Goal: Task Accomplishment & Management: Use online tool/utility

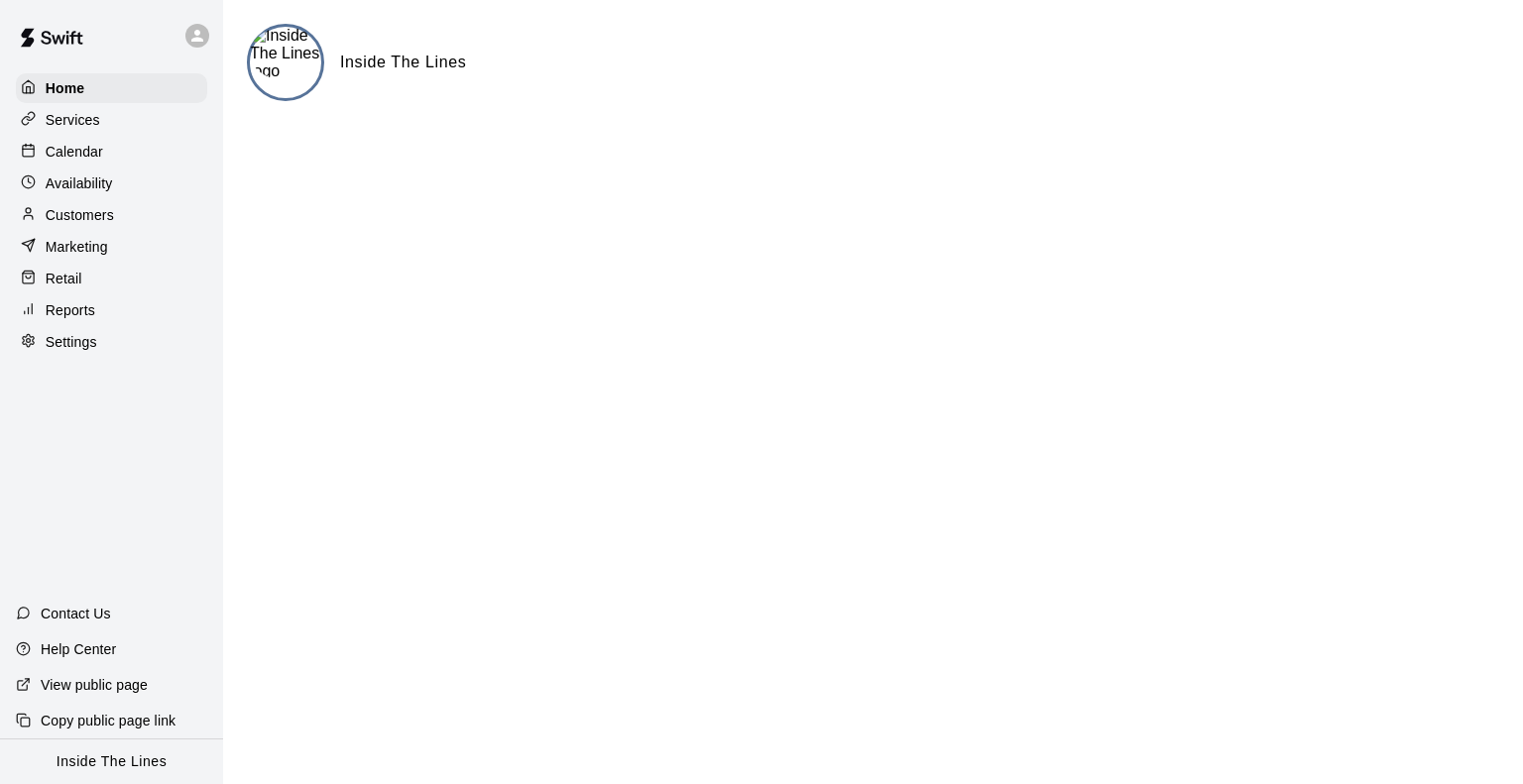
click at [85, 313] on p "Reports" at bounding box center [71, 310] width 50 height 20
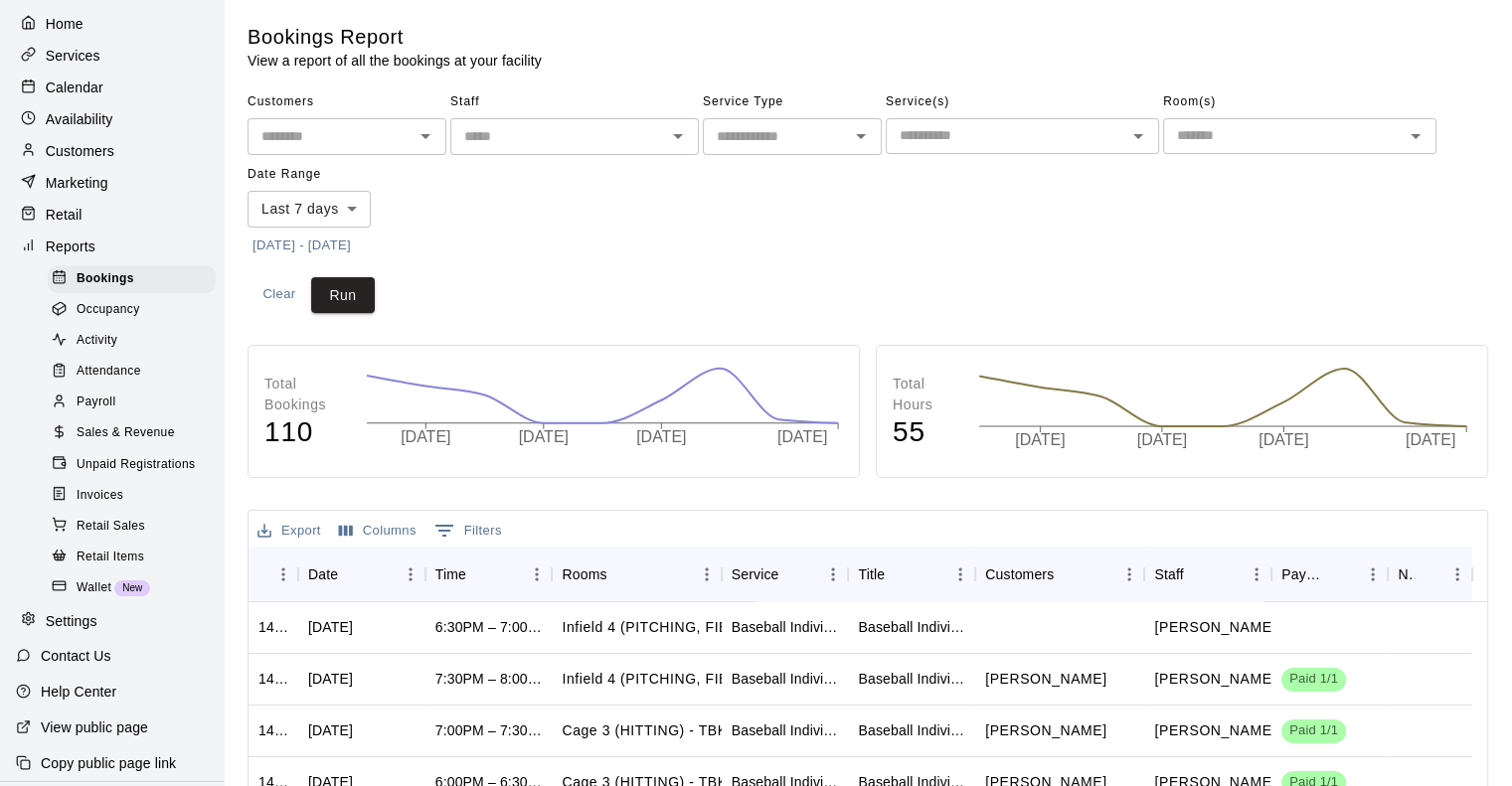
scroll to position [99, 0]
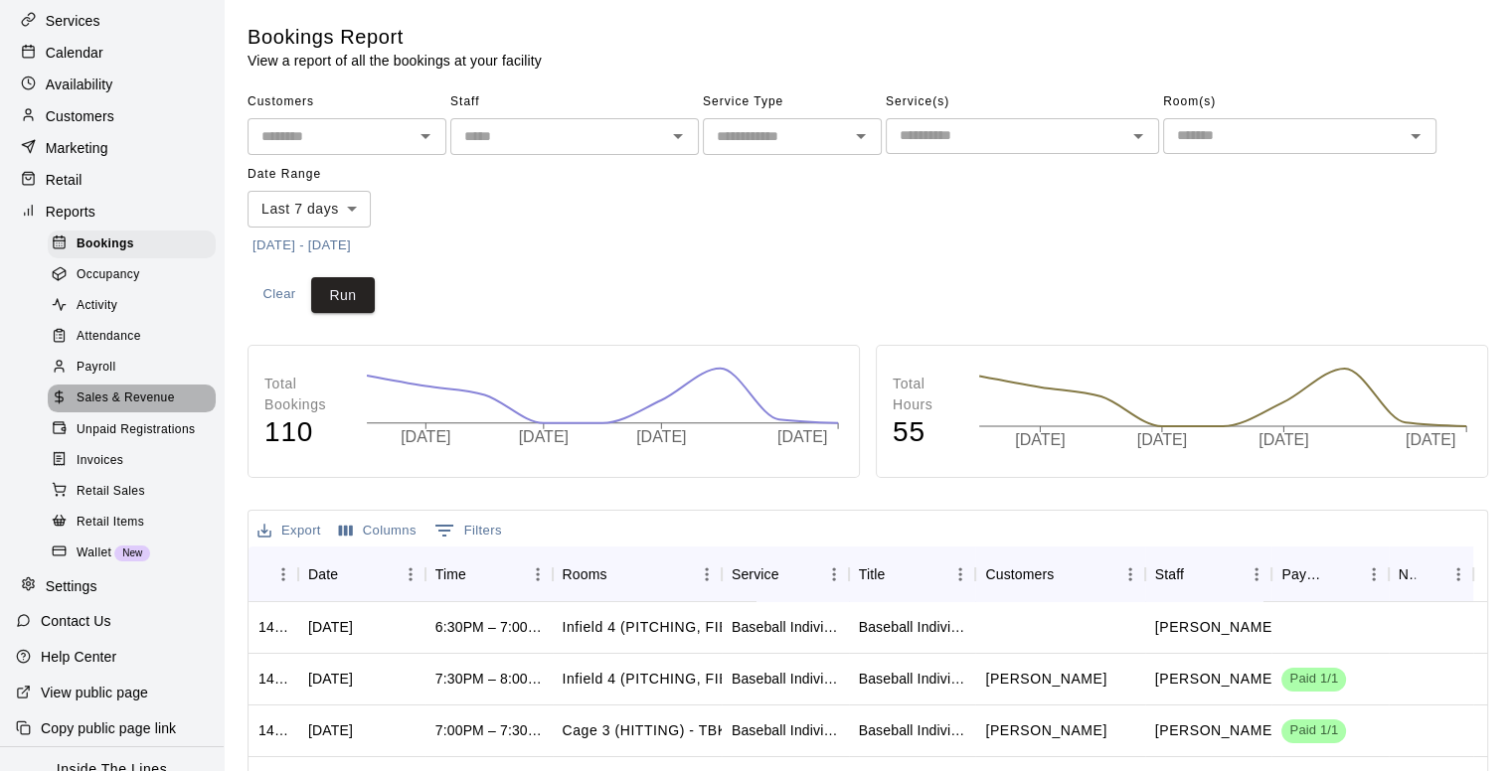
click at [132, 408] on span "Sales & Revenue" at bounding box center [126, 399] width 98 height 20
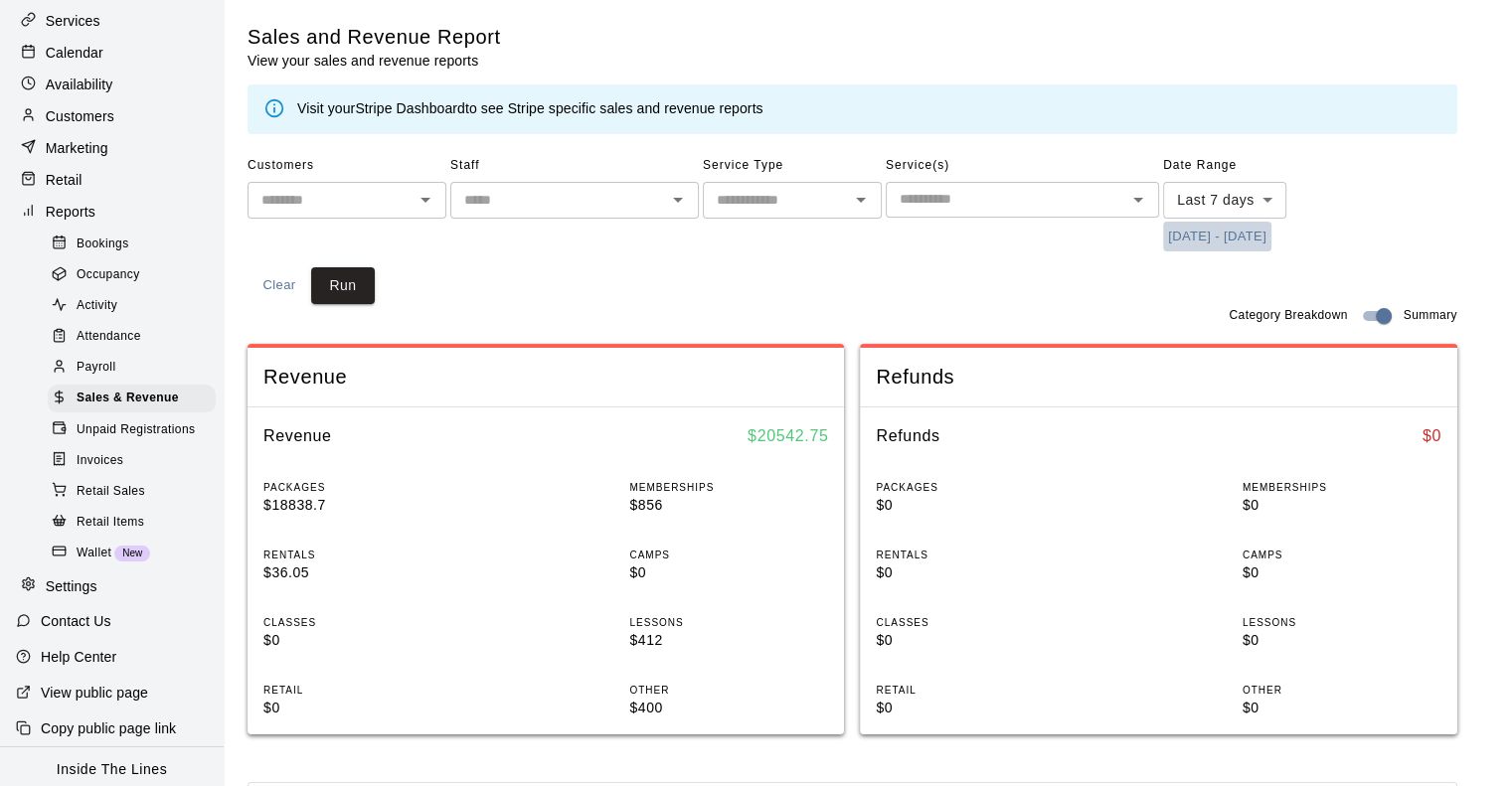
click at [1271, 239] on button "[DATE] - [DATE]" at bounding box center [1217, 237] width 108 height 31
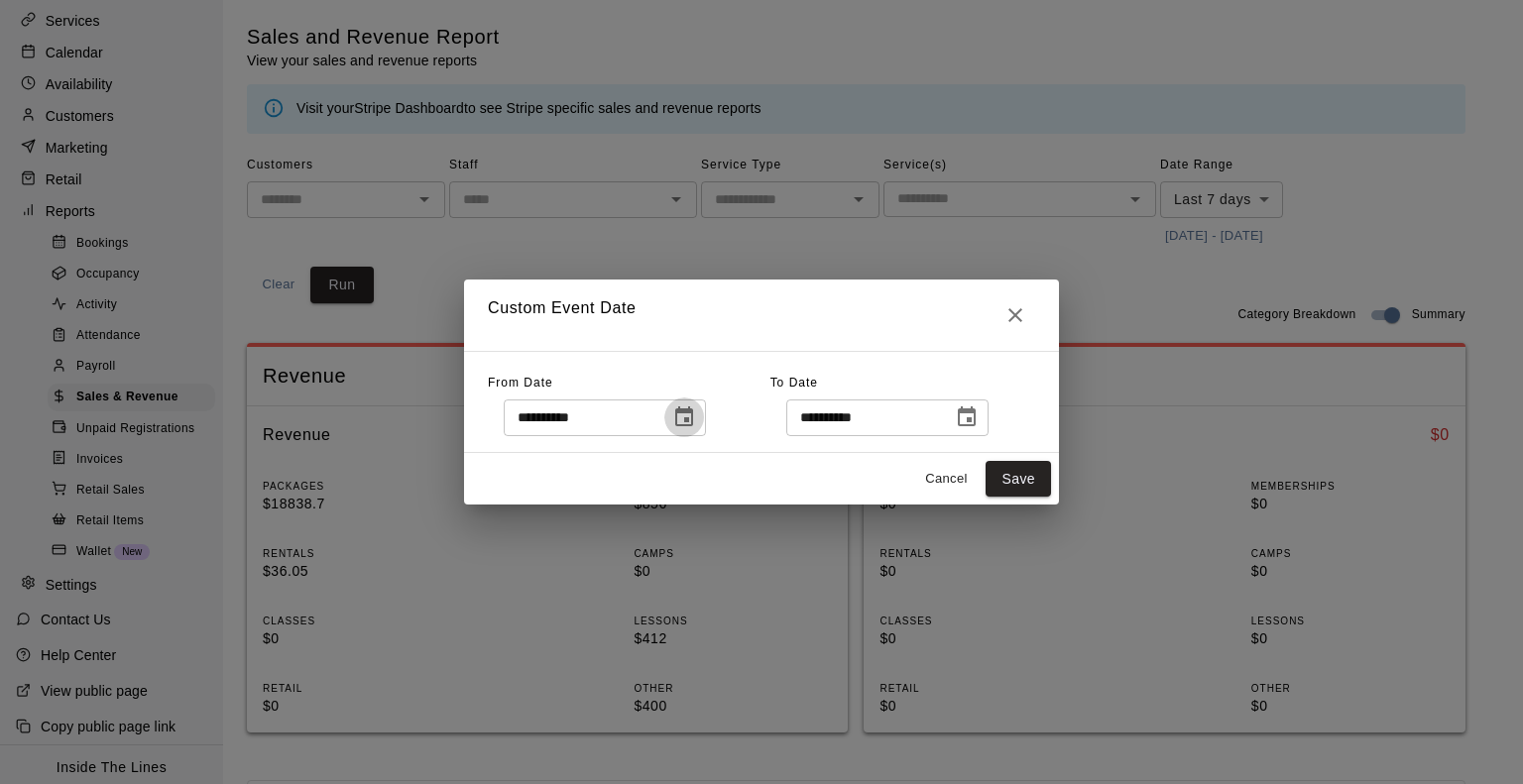
click at [697, 420] on icon "Choose date, selected date is Sep 10, 2025" at bounding box center [685, 417] width 24 height 24
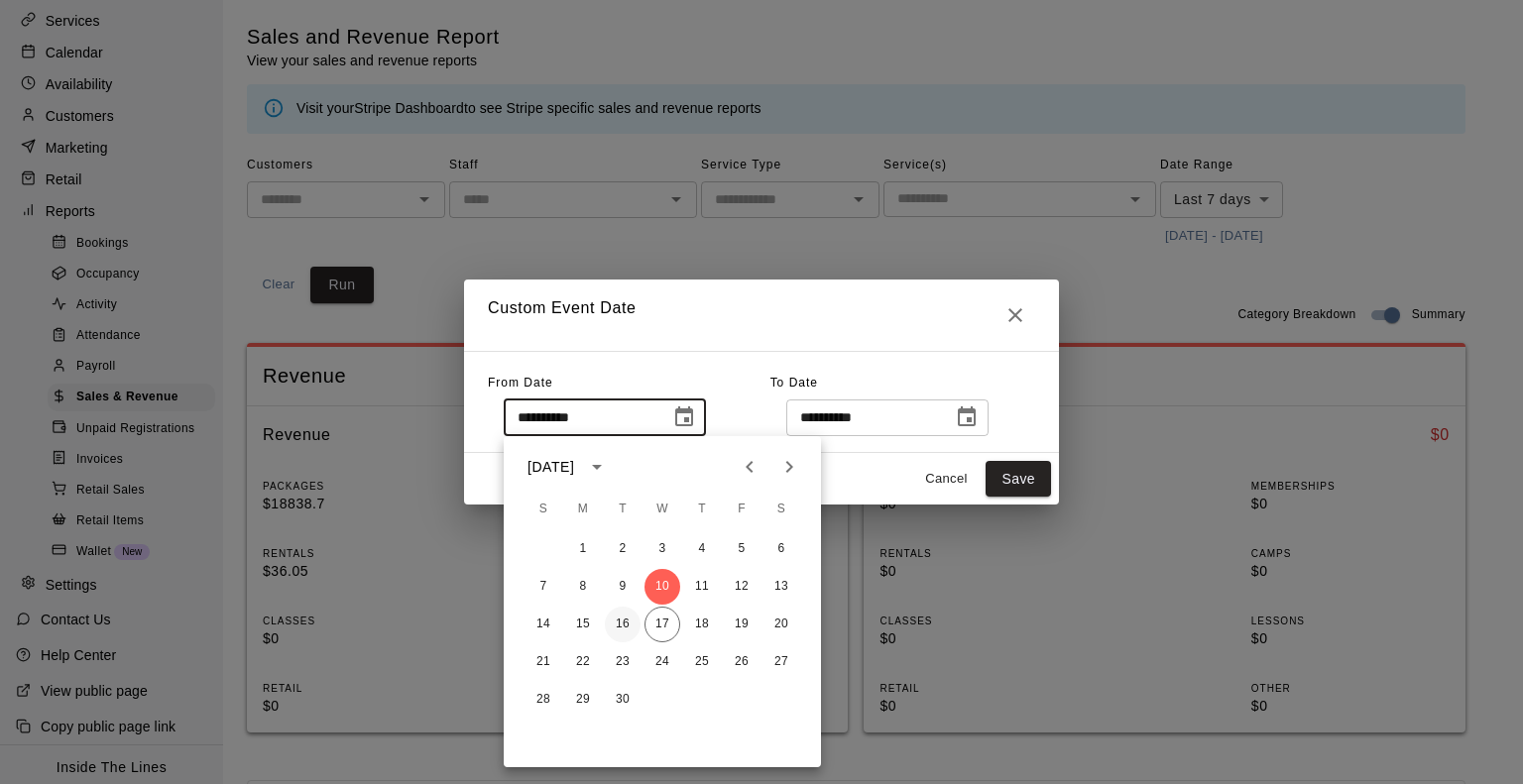
click at [630, 627] on button "16" at bounding box center [623, 624] width 36 height 36
type input "**********"
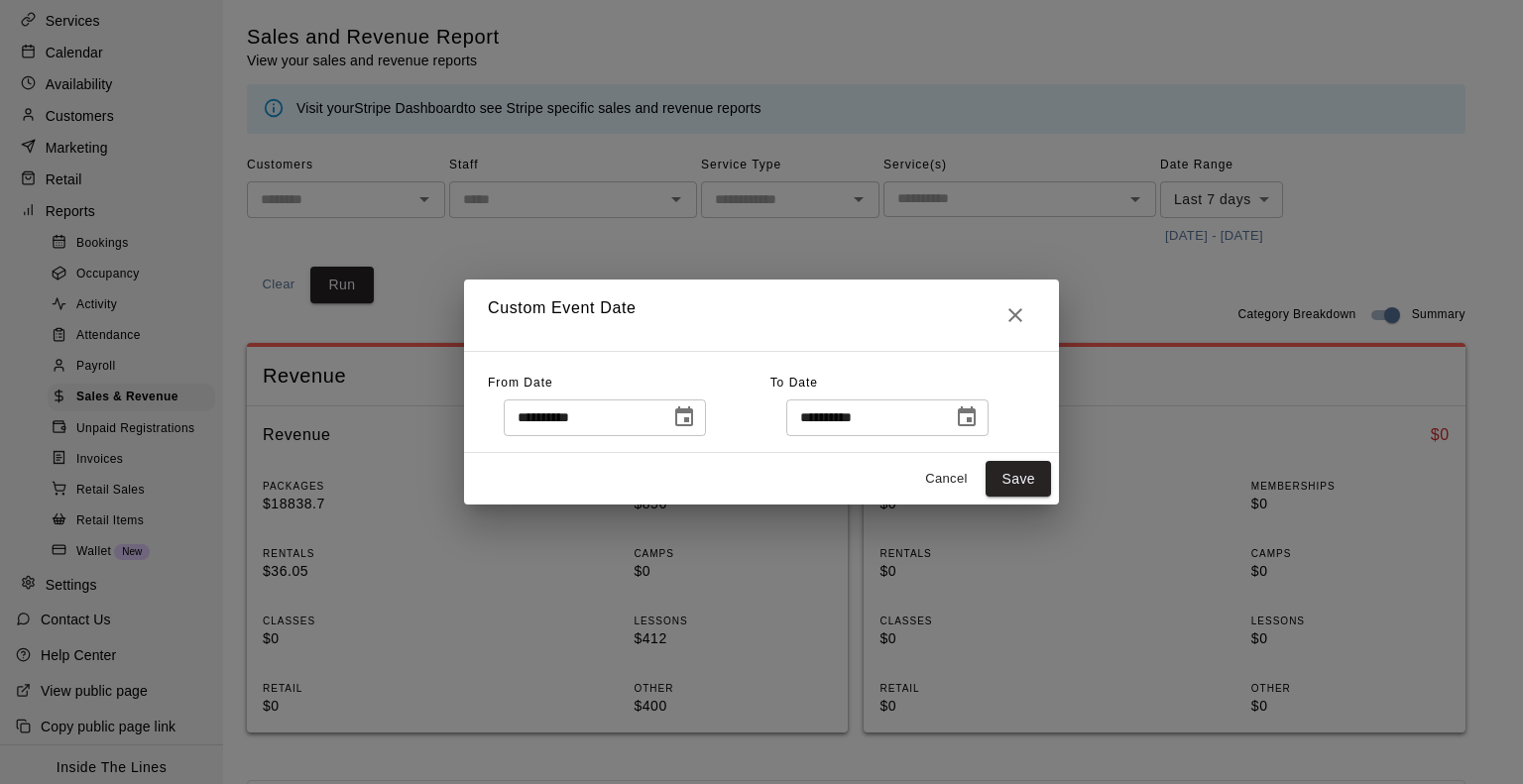
click at [979, 415] on icon "Choose date, selected date is Sep 17, 2025" at bounding box center [967, 417] width 24 height 24
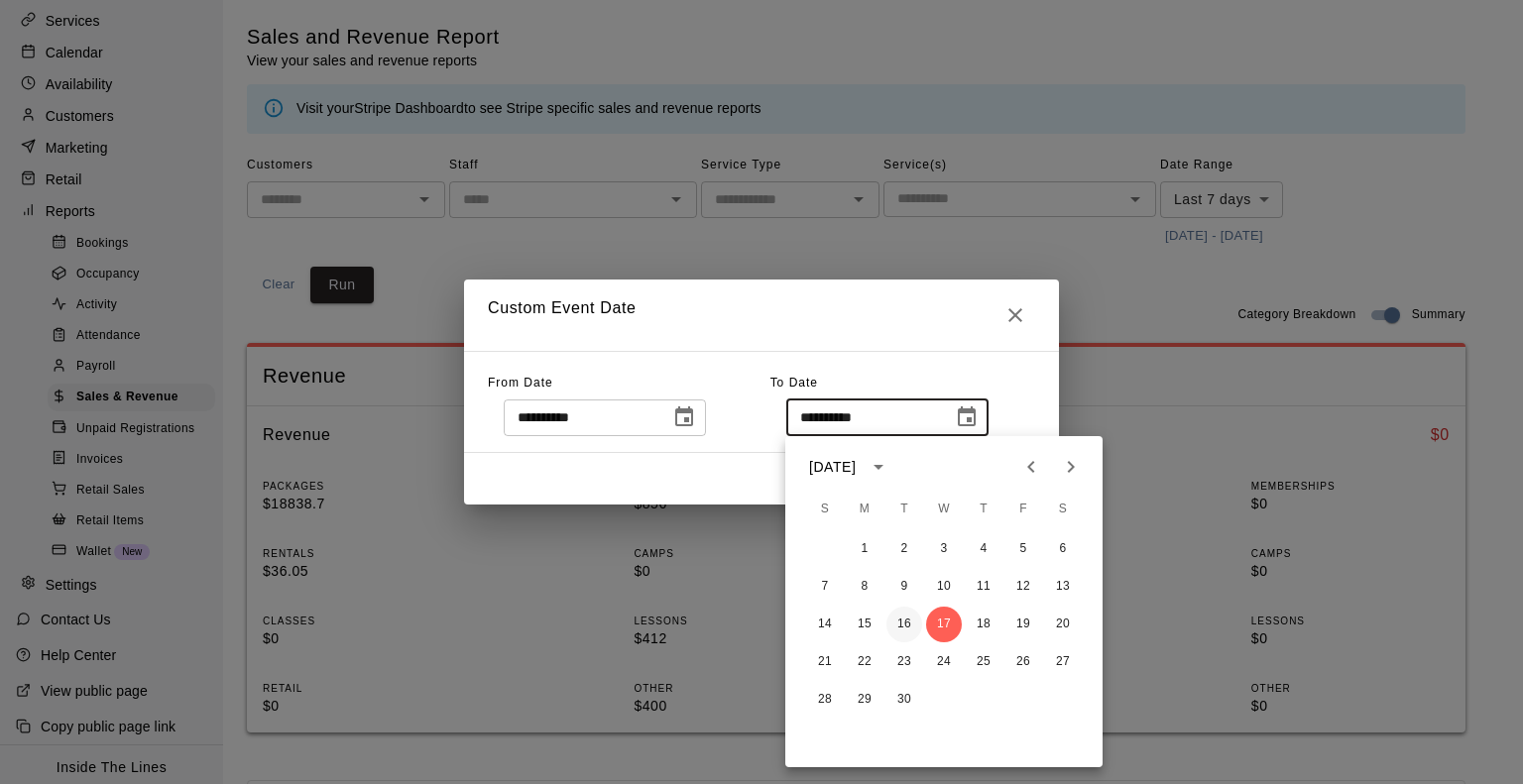
click at [900, 623] on button "16" at bounding box center [904, 624] width 36 height 36
type input "**********"
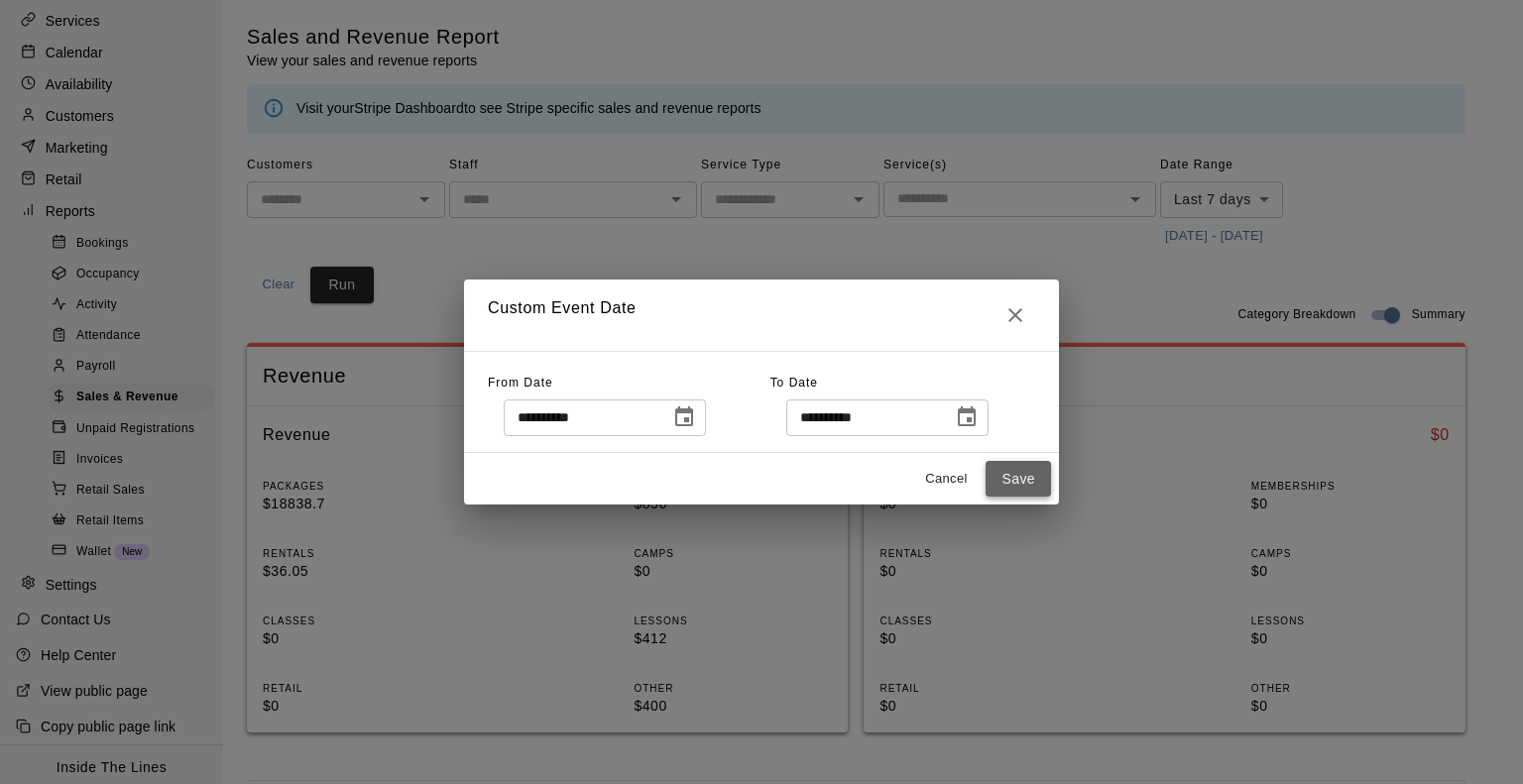
click at [1021, 481] on button "Save" at bounding box center [1019, 479] width 66 height 37
type input "******"
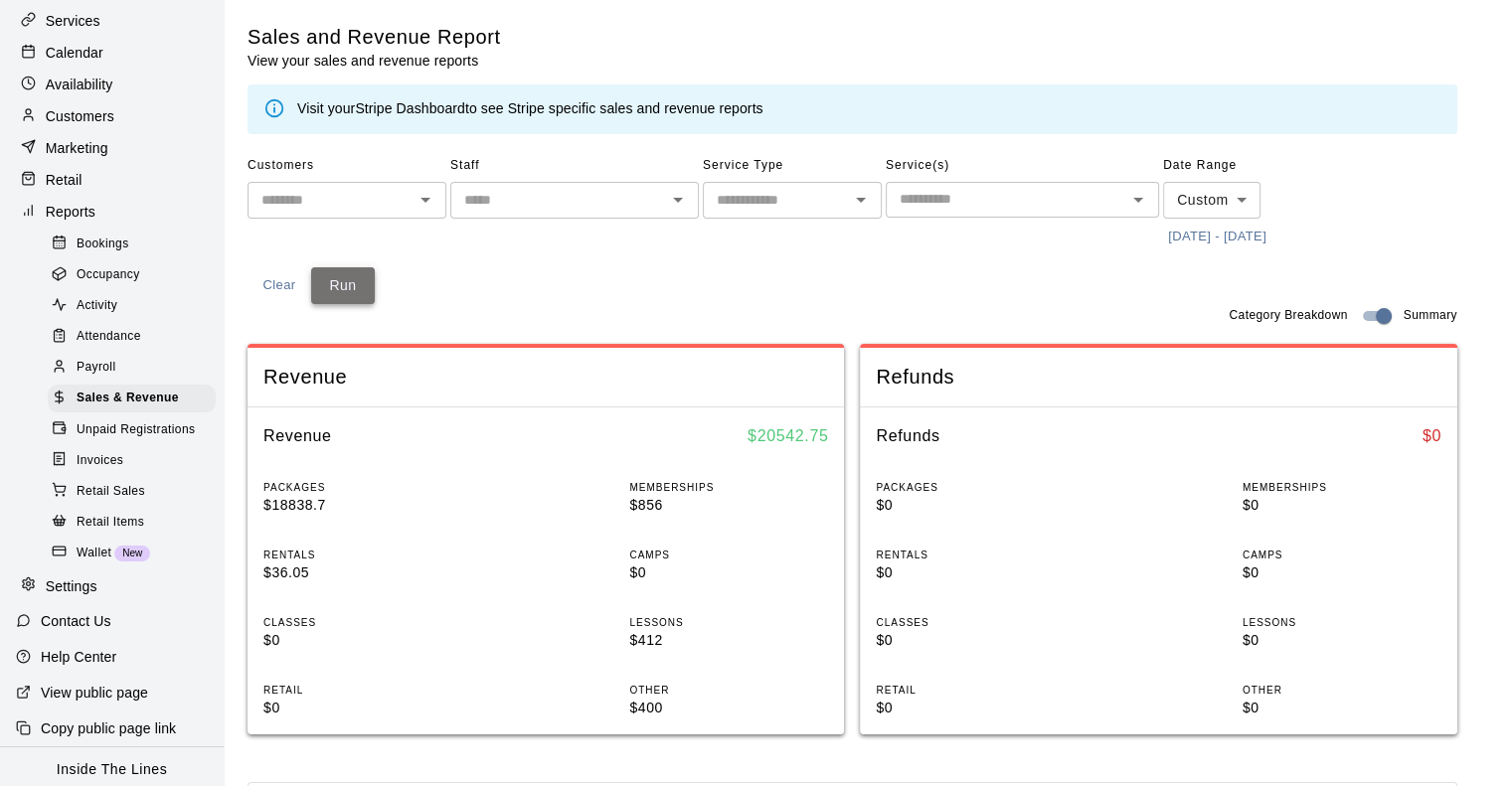
click at [351, 289] on button "Run" at bounding box center [343, 285] width 64 height 37
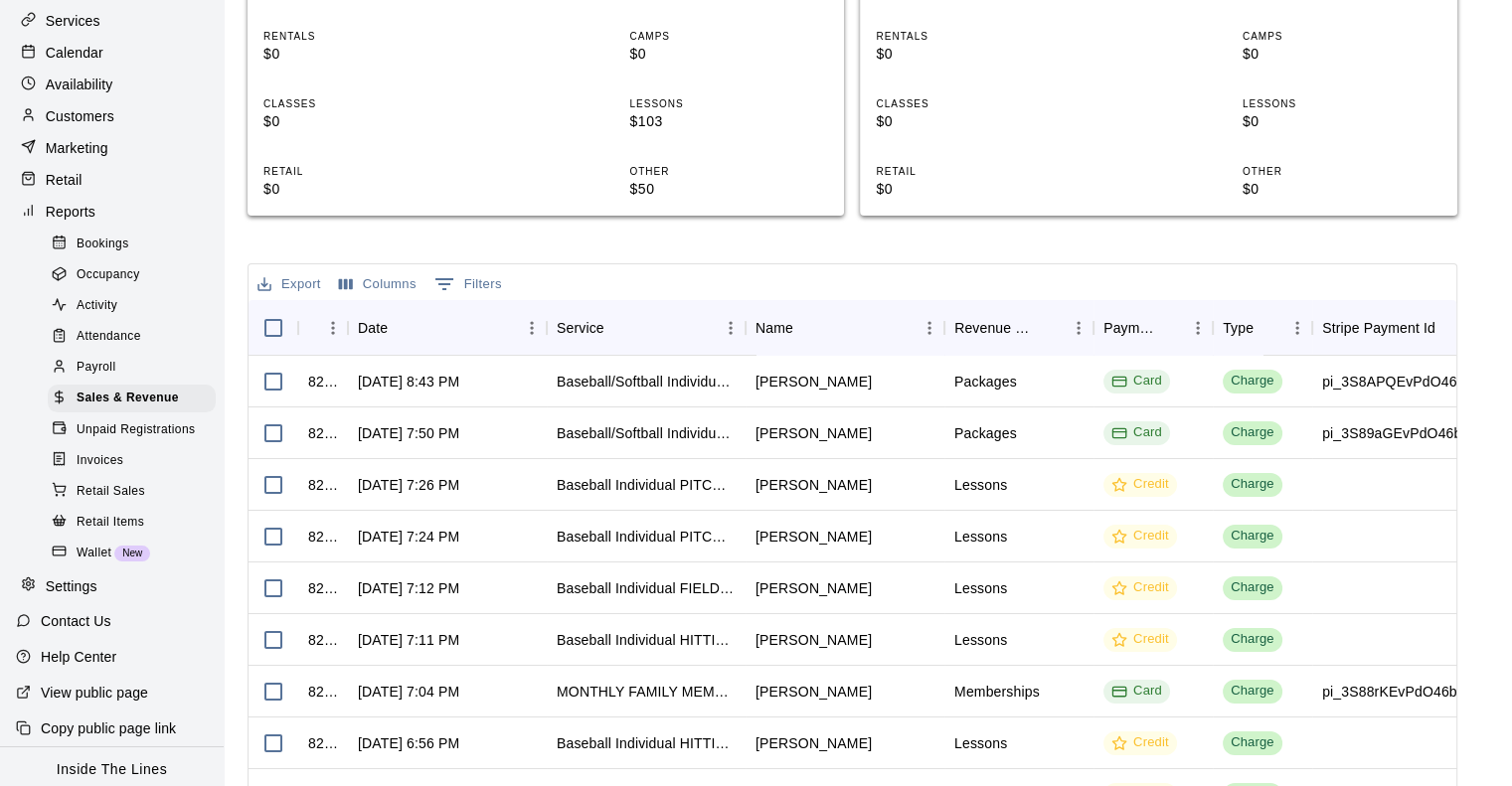
scroll to position [596, 0]
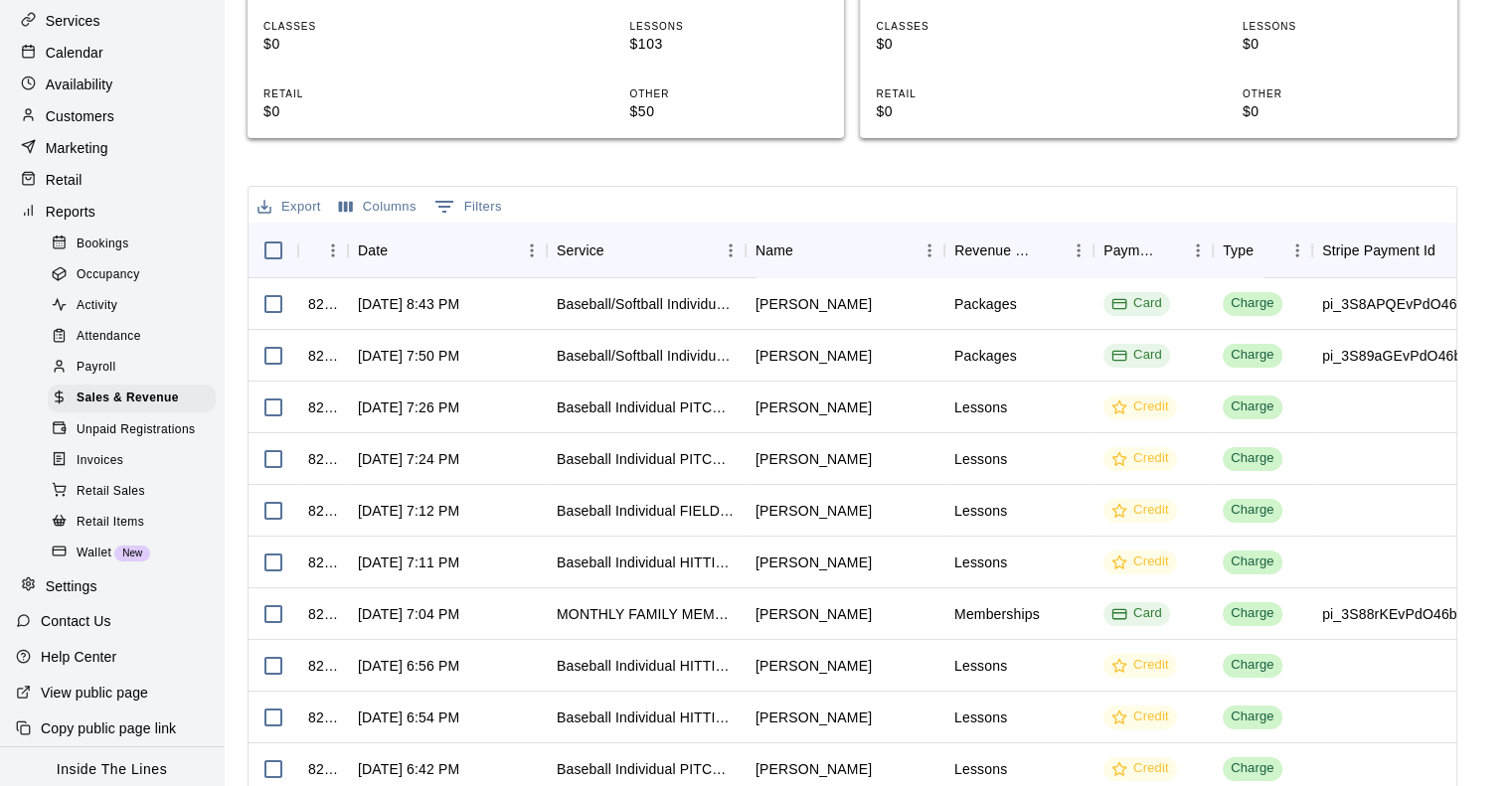
click at [298, 204] on button "Export" at bounding box center [289, 207] width 74 height 31
click at [338, 241] on li "Download as CSV" at bounding box center [328, 246] width 153 height 33
